Goal: Book appointment/travel/reservation

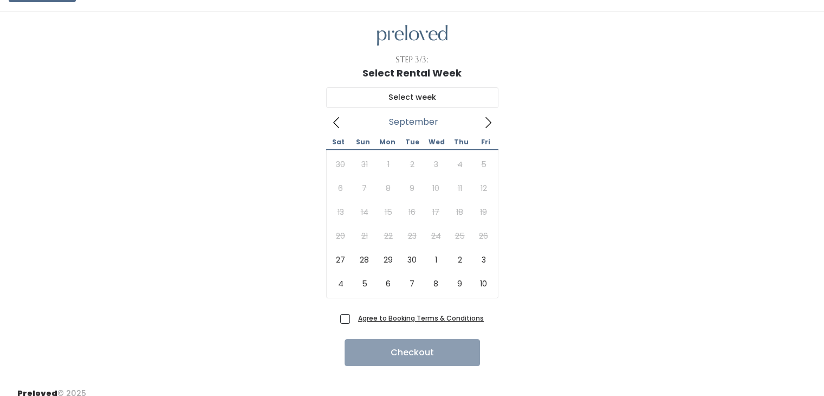
scroll to position [33, 0]
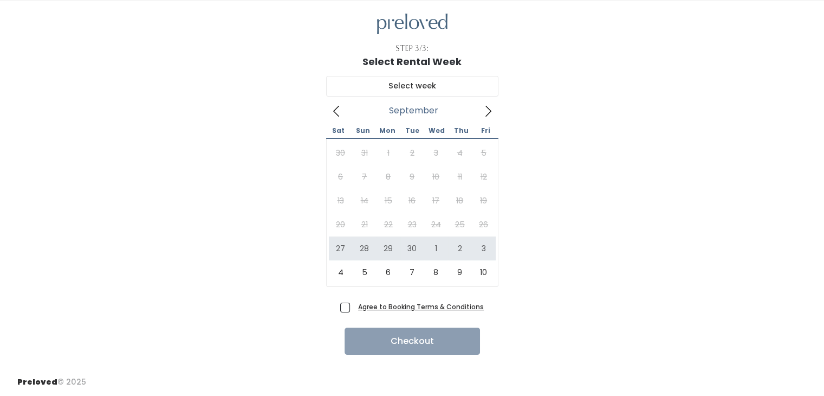
click at [492, 105] on icon at bounding box center [488, 111] width 12 height 12
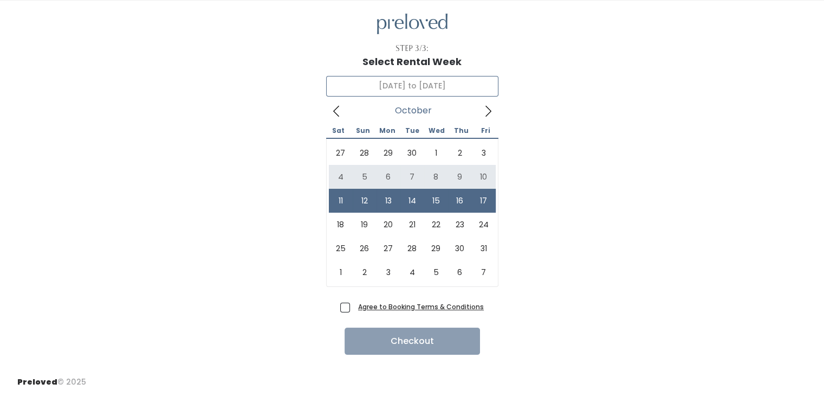
type input "[DATE] to [DATE]"
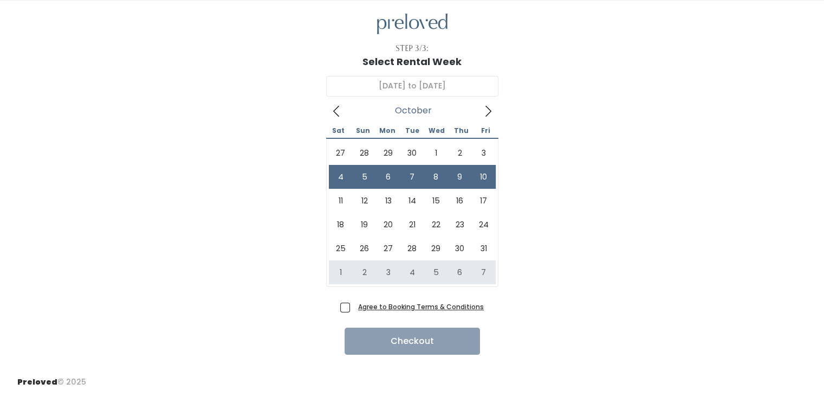
click at [354, 302] on span "Agree to Booking Terms & Conditions" at bounding box center [419, 306] width 130 height 11
click at [354, 302] on input "Agree to Booking Terms & Conditions" at bounding box center [357, 304] width 7 height 7
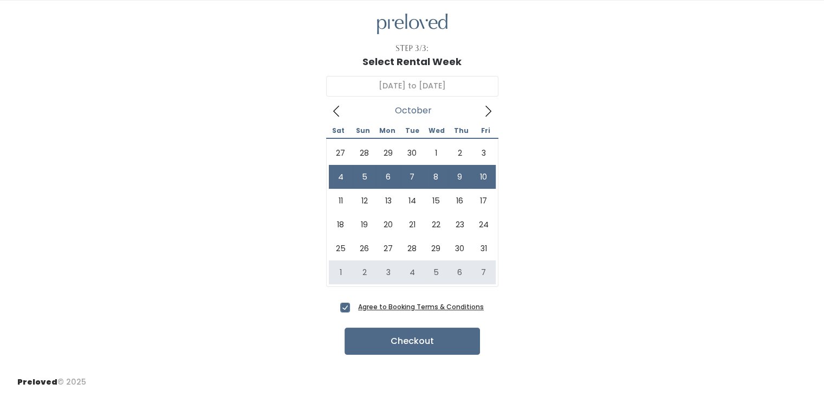
click at [354, 308] on span "Agree to Booking Terms & Conditions" at bounding box center [419, 306] width 130 height 11
click at [354, 308] on input "Agree to Booking Terms & Conditions" at bounding box center [357, 304] width 7 height 7
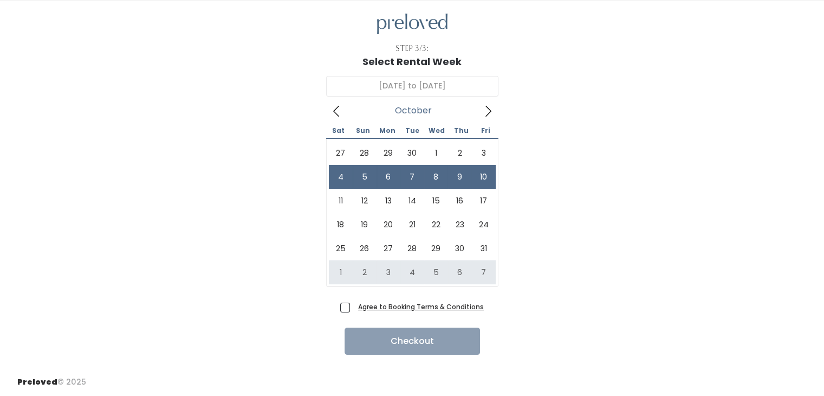
click at [353, 312] on div "Agree to Booking Terms & Conditions" at bounding box center [412, 310] width 144 height 18
click at [346, 313] on div "Agree to Booking Terms & Conditions" at bounding box center [412, 310] width 144 height 18
click at [354, 308] on span "Agree to Booking Terms & Conditions" at bounding box center [419, 306] width 130 height 11
click at [354, 308] on input "Agree to Booking Terms & Conditions" at bounding box center [357, 304] width 7 height 7
checkbox input "true"
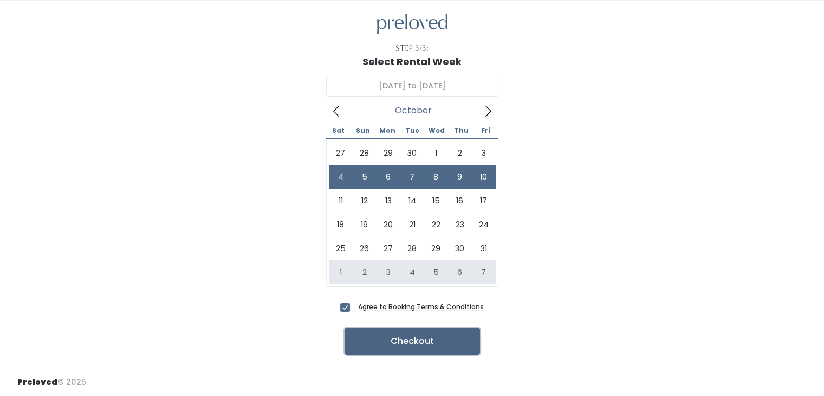
click at [369, 333] on button "Checkout" at bounding box center [413, 340] width 136 height 27
